Goal: Check status: Check status

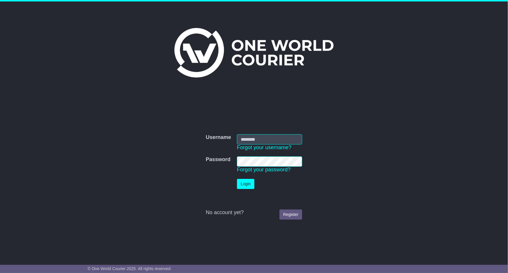
type input "**********"
click at [252, 187] on button "Login" at bounding box center [245, 184] width 17 height 10
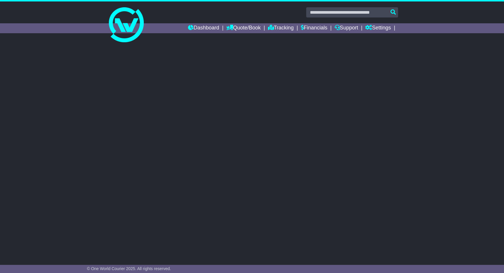
select select
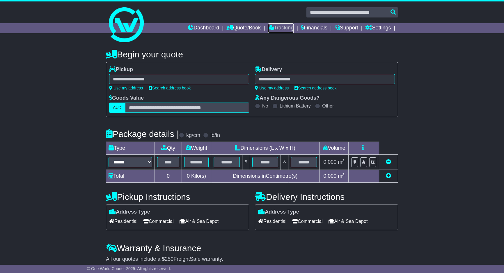
click at [269, 29] on link "Tracking" at bounding box center [281, 28] width 26 height 10
click at [269, 28] on link "Tracking" at bounding box center [281, 28] width 26 height 10
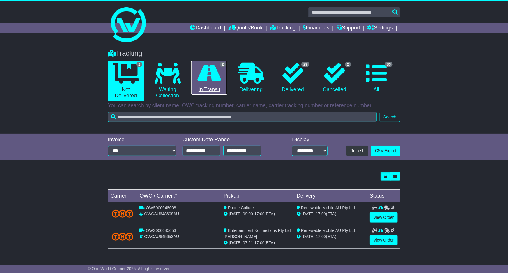
click at [211, 86] on link "2 In Transit" at bounding box center [209, 78] width 36 height 34
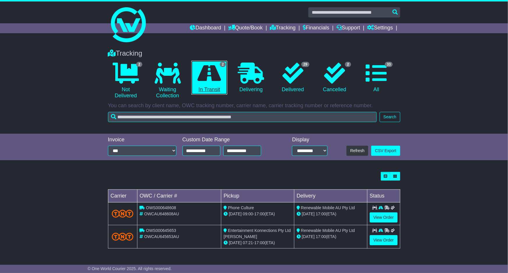
click at [211, 86] on link "2 In Transit" at bounding box center [209, 78] width 36 height 34
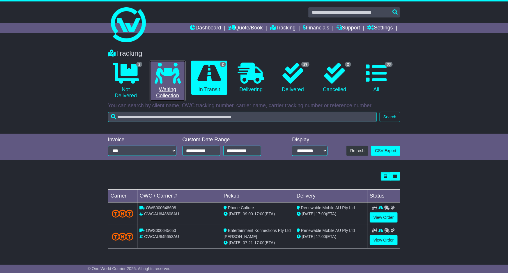
click at [184, 89] on link "0 Waiting Collection" at bounding box center [168, 81] width 36 height 40
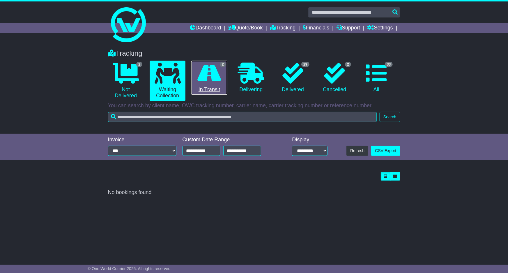
click at [211, 84] on link "2 In Transit" at bounding box center [209, 78] width 36 height 34
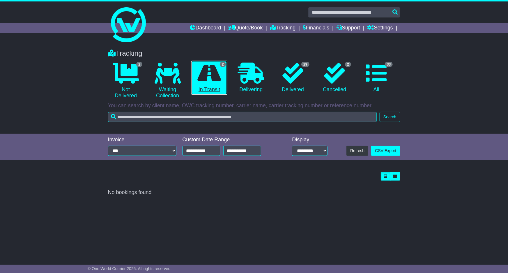
click at [211, 84] on link "2 In Transit" at bounding box center [209, 78] width 36 height 34
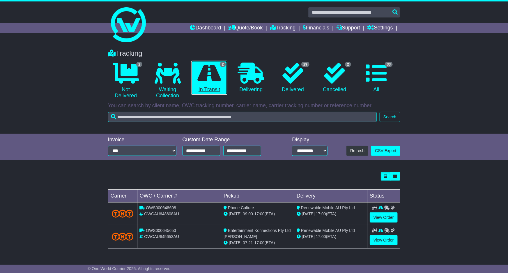
click at [211, 84] on link "2 In Transit" at bounding box center [209, 78] width 36 height 34
